Goal: Information Seeking & Learning: Check status

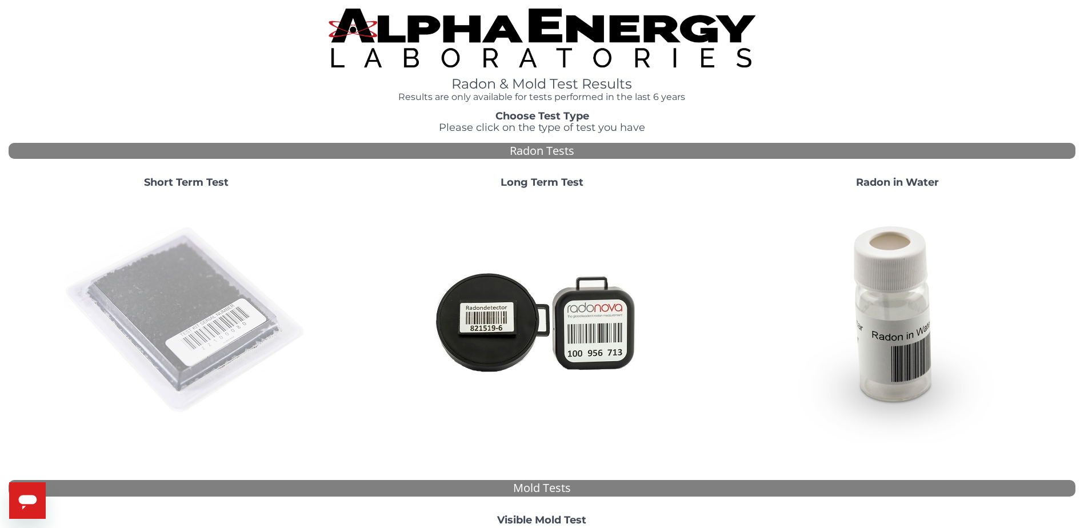
click at [230, 300] on img at bounding box center [186, 321] width 246 height 246
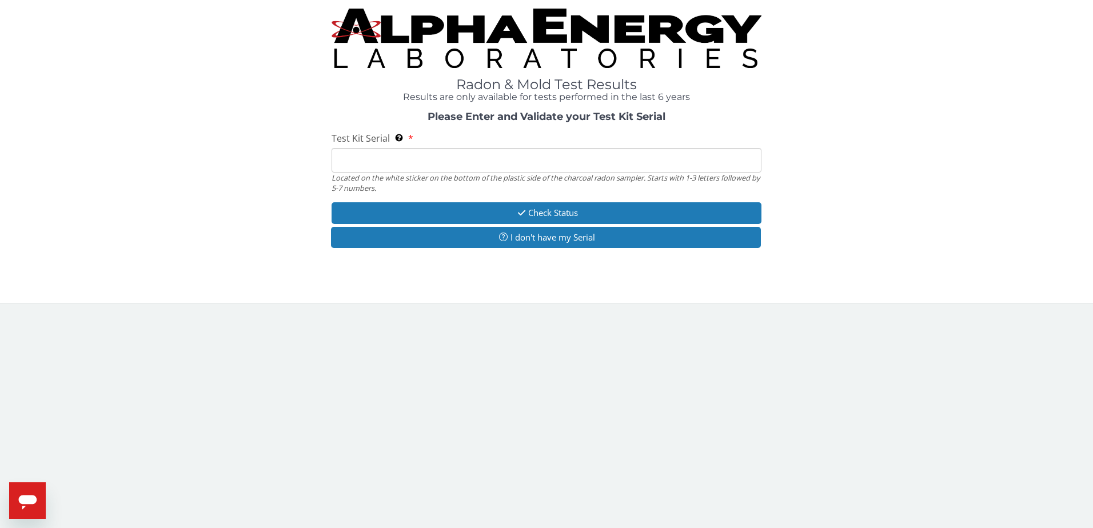
click at [476, 162] on input "Test Kit Serial Located on the white sticker on the bottom of the plastic side …" at bounding box center [546, 160] width 430 height 25
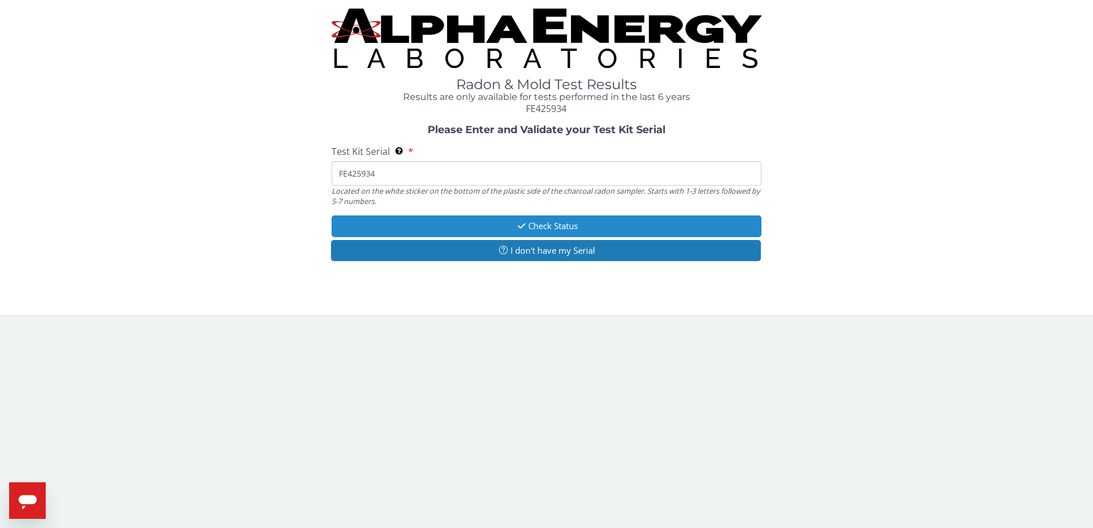
type input "FE425934"
click at [562, 221] on button "Check Status" at bounding box center [546, 225] width 430 height 21
